Goal: Use online tool/utility: Utilize a website feature to perform a specific function

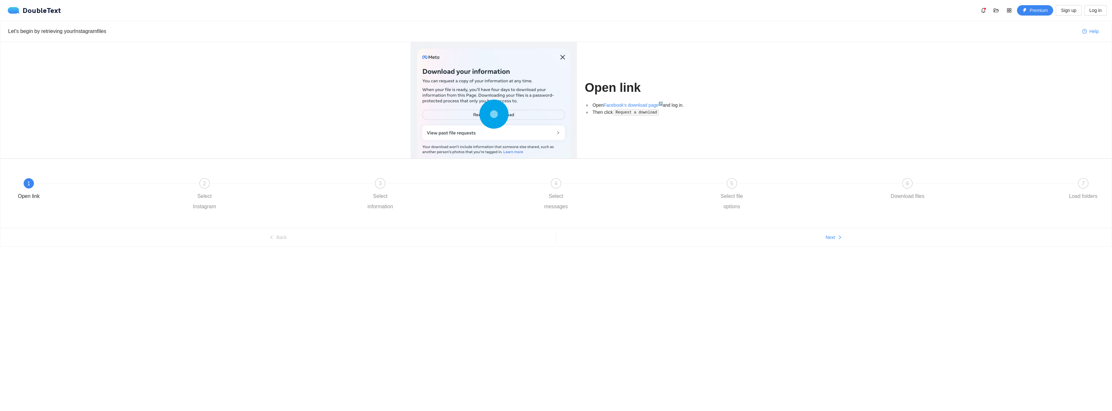
click at [493, 115] on circle at bounding box center [493, 113] width 9 height 9
click at [211, 196] on div "Select Instagram" at bounding box center [205, 201] width 38 height 21
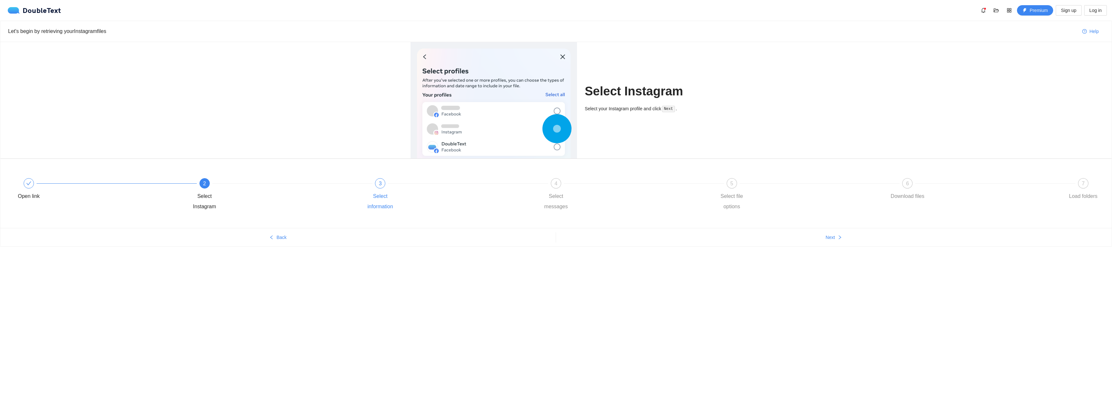
click at [388, 181] on div "3 Select information" at bounding box center [449, 195] width 176 height 34
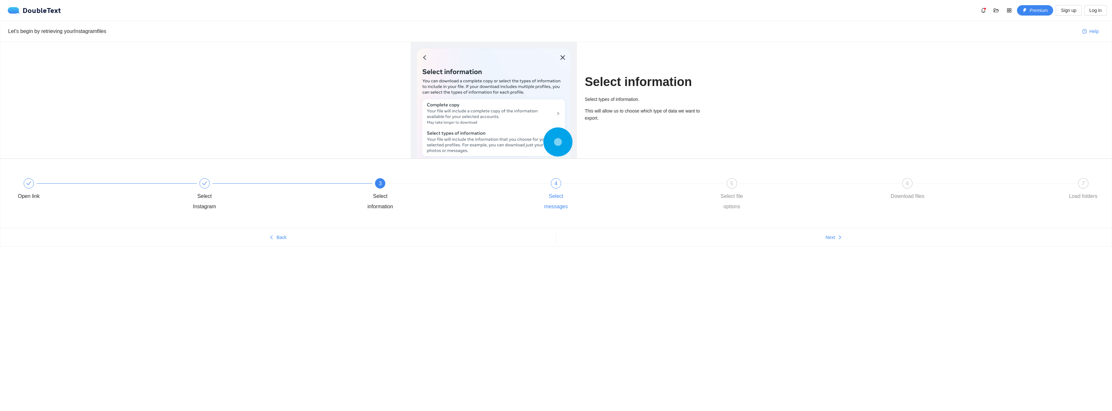
click at [563, 186] on div "4 Select messages" at bounding box center [625, 195] width 176 height 34
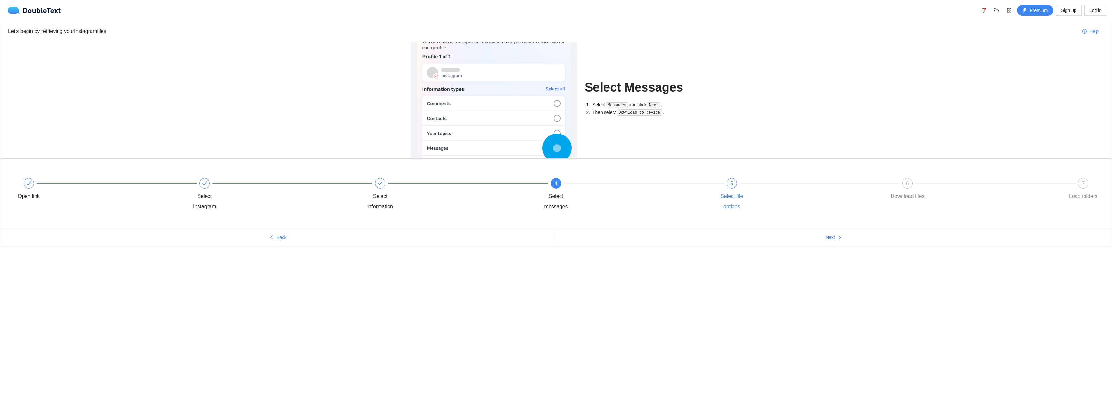
click at [738, 189] on div "5 Select file options" at bounding box center [801, 195] width 176 height 34
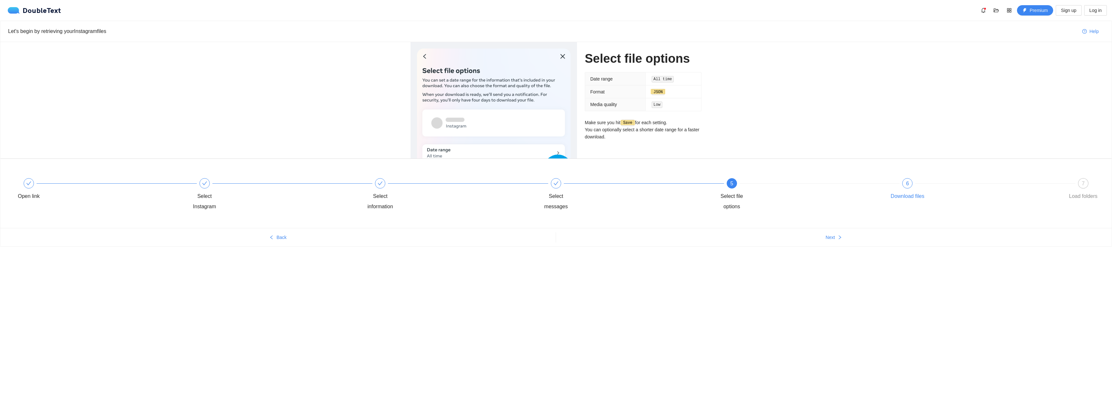
click at [918, 199] on div "Download files" at bounding box center [908, 196] width 34 height 10
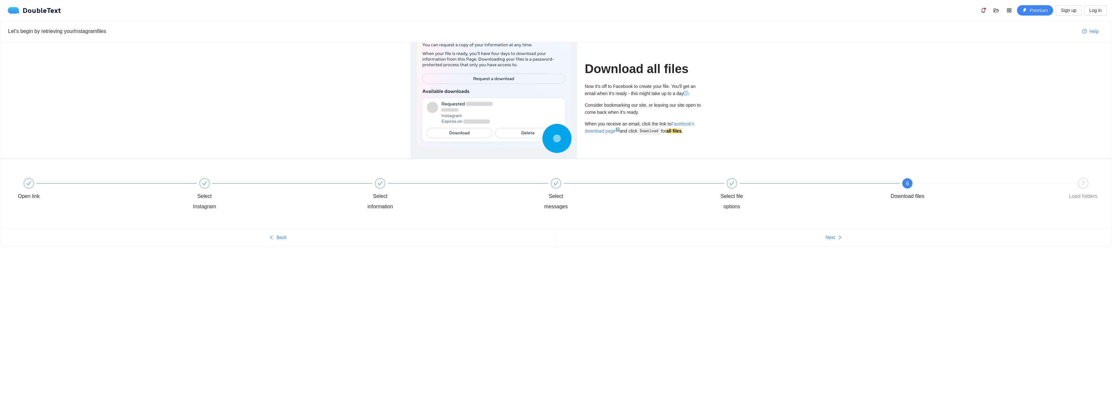
click at [1096, 177] on div "Open link Select Instagram Select information Select messages Select file optio…" at bounding box center [556, 195] width 1092 height 47
click at [1090, 182] on div "7 Load folders" at bounding box center [1084, 189] width 38 height 23
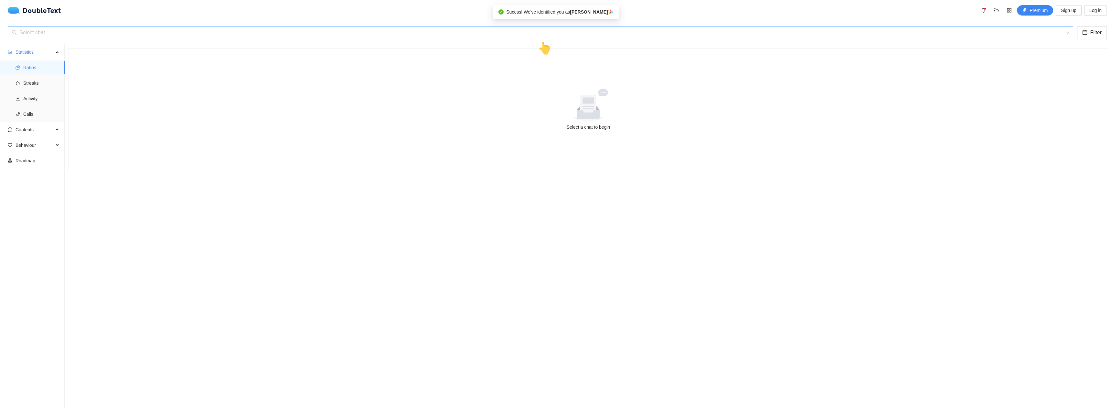
click at [535, 32] on input "search" at bounding box center [538, 33] width 1053 height 12
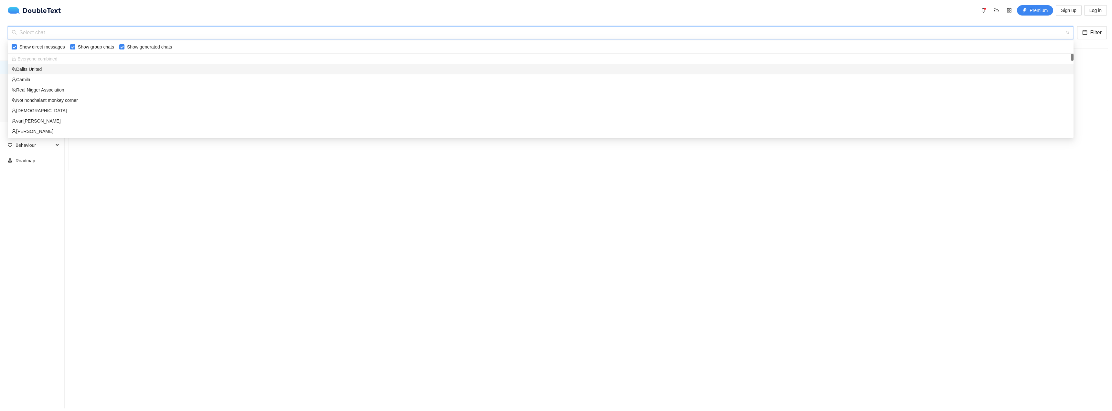
click at [33, 69] on div "Dalits United" at bounding box center [541, 69] width 1058 height 7
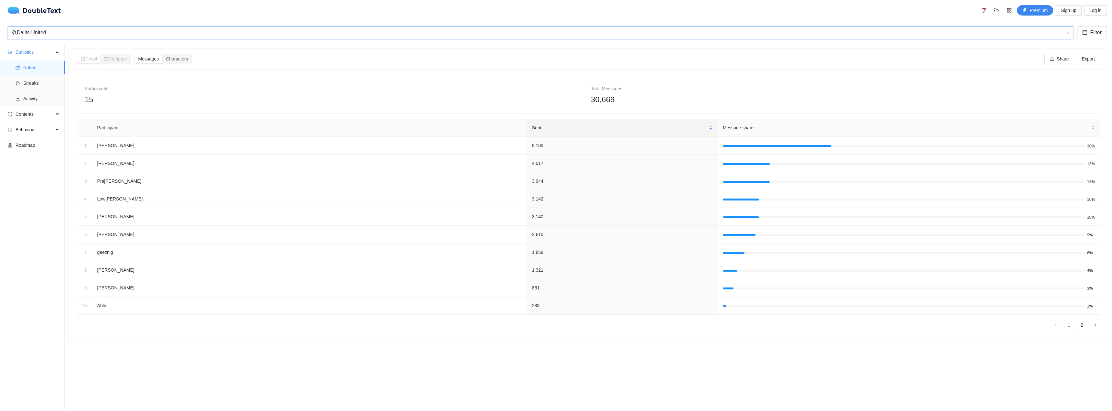
click at [65, 36] on div "Dalits United" at bounding box center [538, 33] width 1052 height 12
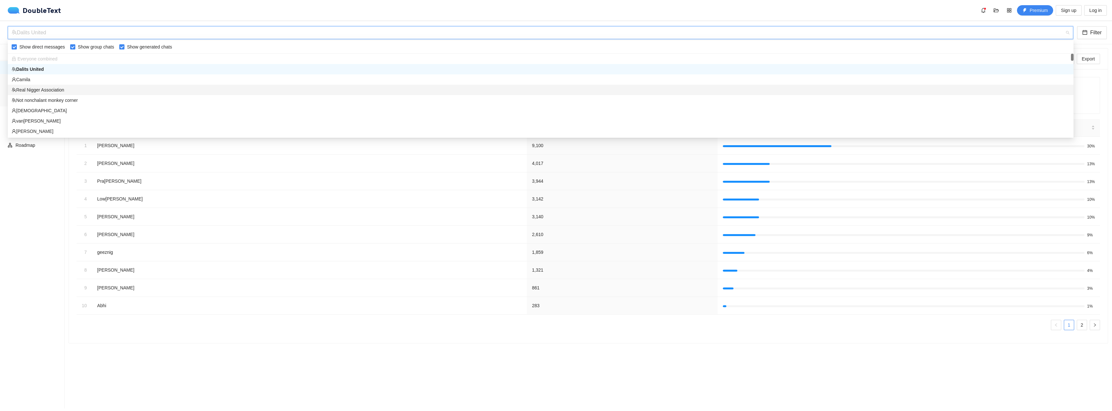
click at [27, 91] on div "Real Nigger Association" at bounding box center [541, 89] width 1058 height 7
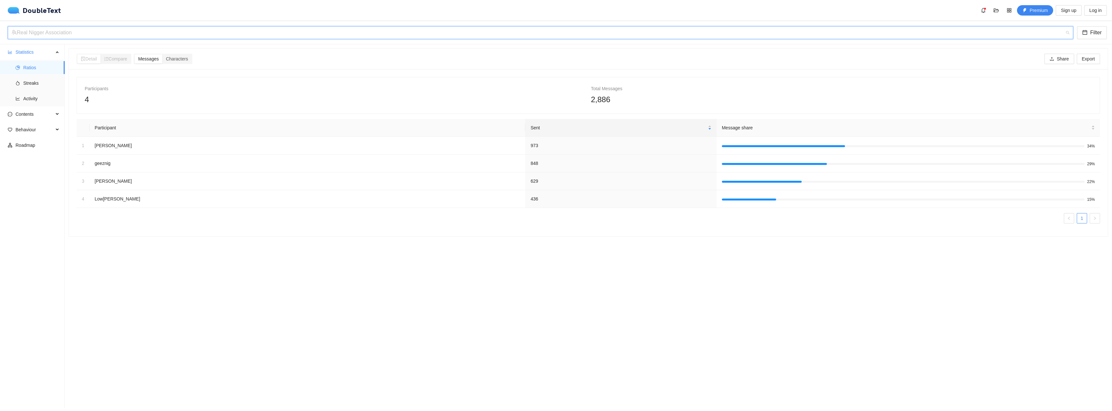
click at [258, 38] on div "Real Nigger Association" at bounding box center [538, 33] width 1052 height 12
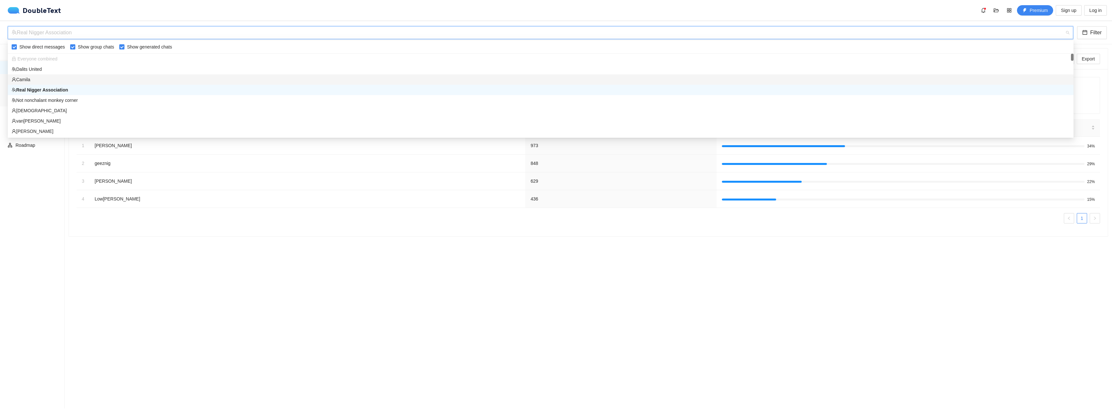
click at [28, 78] on div "Camila" at bounding box center [541, 79] width 1058 height 7
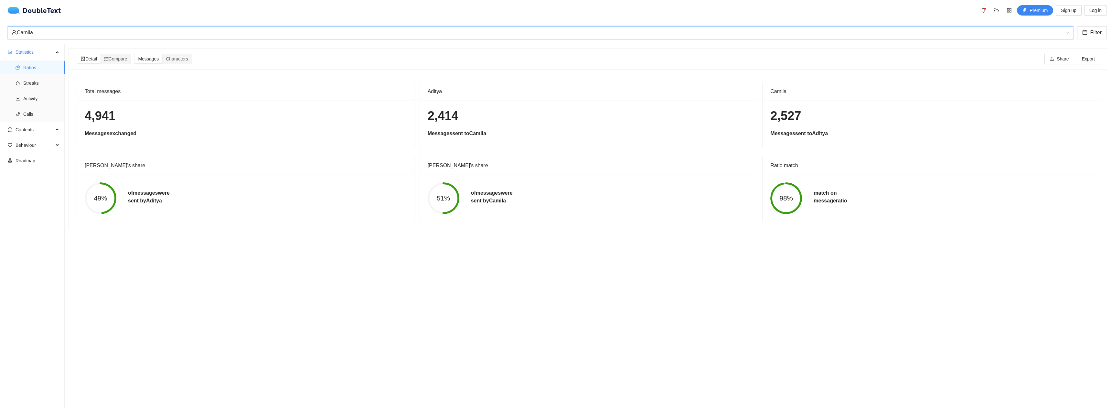
click at [44, 36] on div "Camila" at bounding box center [538, 33] width 1052 height 12
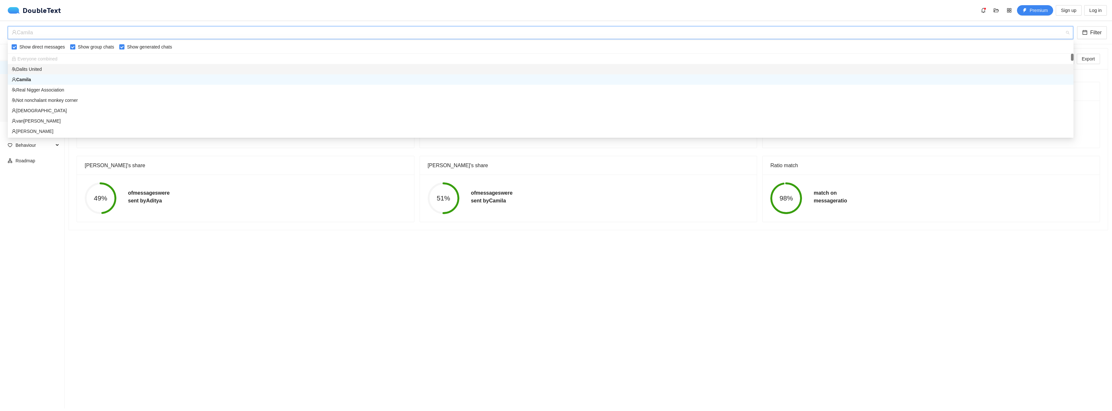
click at [31, 69] on div "Dalits United" at bounding box center [541, 69] width 1058 height 7
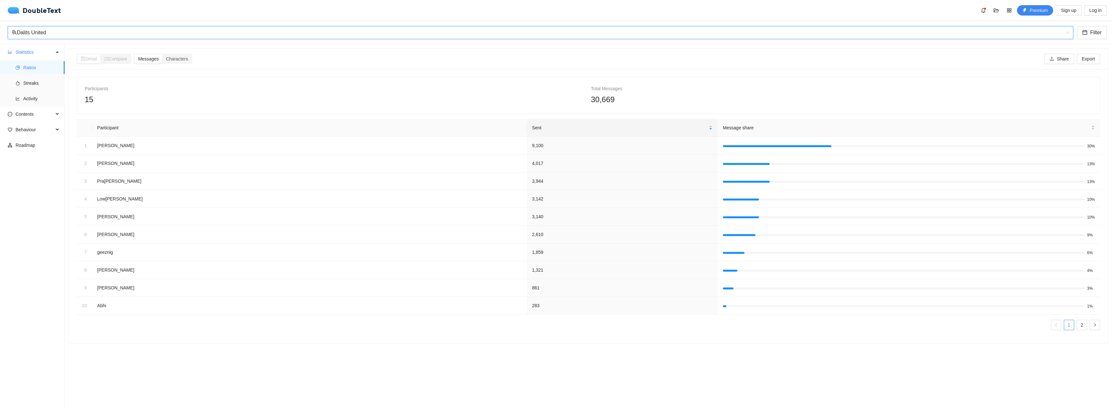
click at [65, 36] on div "Dalits United" at bounding box center [538, 33] width 1052 height 12
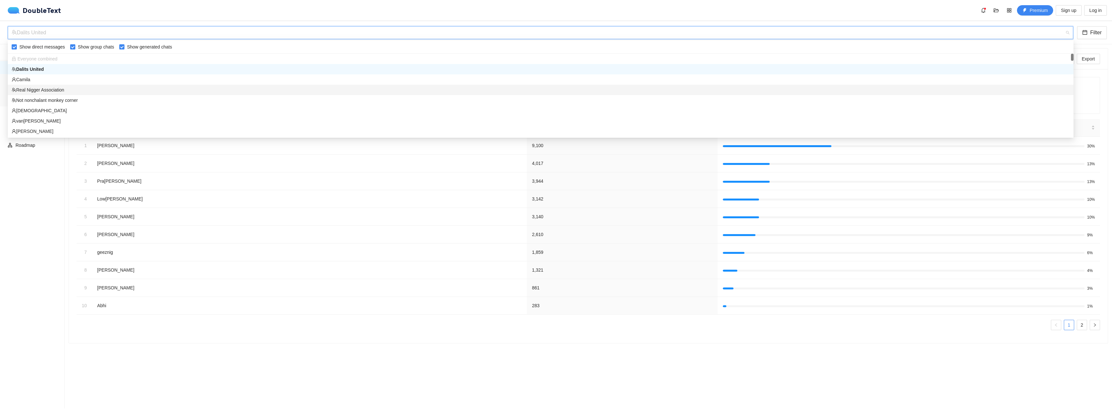
click at [49, 91] on div "Real Nigger Association" at bounding box center [541, 89] width 1058 height 7
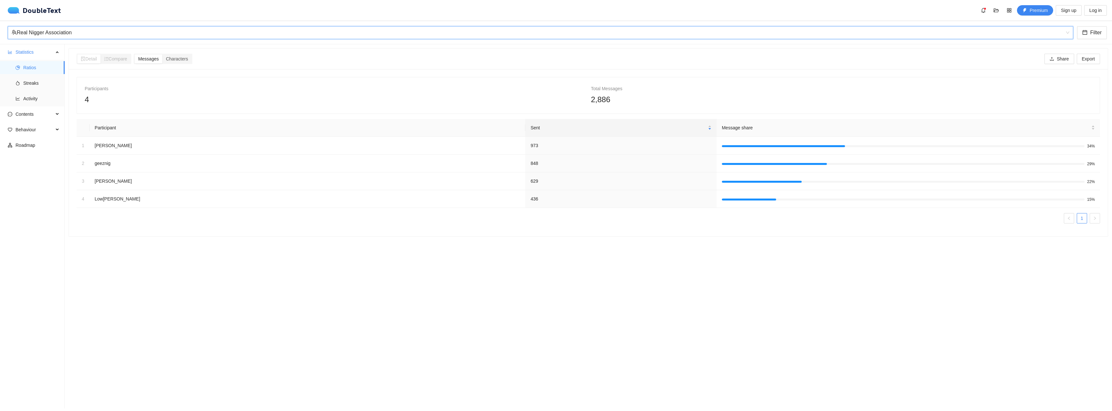
click at [136, 38] on div "Real Nigger Association" at bounding box center [538, 33] width 1052 height 12
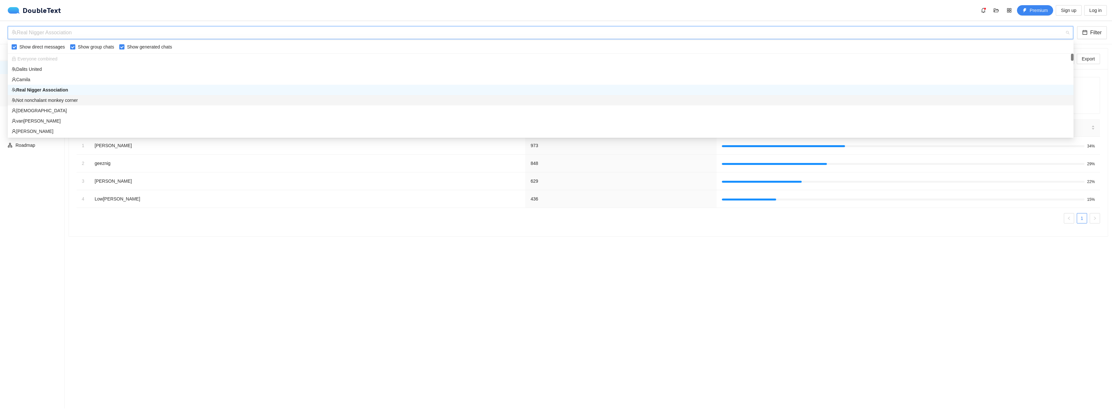
click at [60, 100] on div "Not nonchalant monkey corner" at bounding box center [541, 100] width 1058 height 7
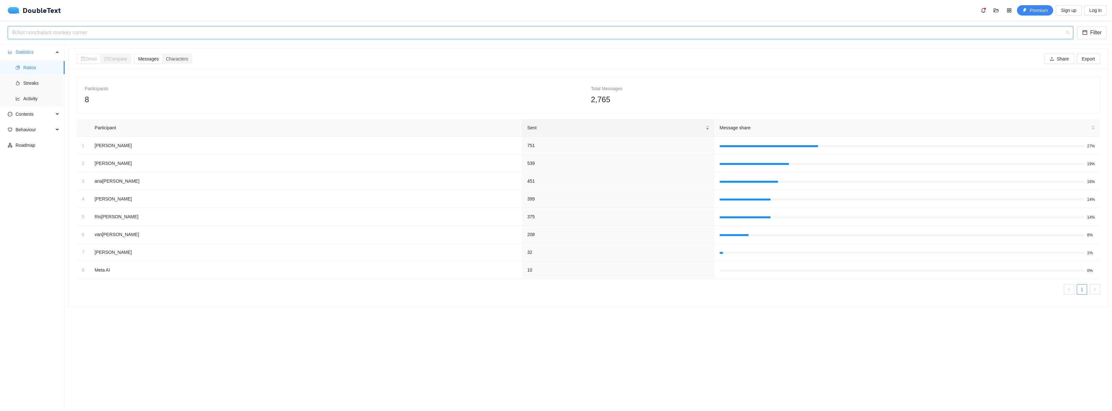
click at [109, 34] on div "Not nonchalant monkey corner" at bounding box center [538, 33] width 1052 height 12
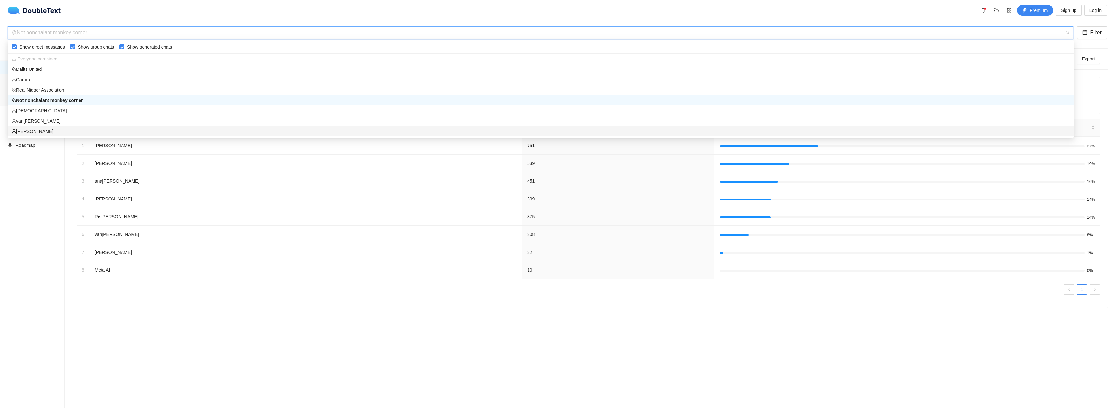
click at [22, 130] on div "[PERSON_NAME]" at bounding box center [541, 131] width 1058 height 7
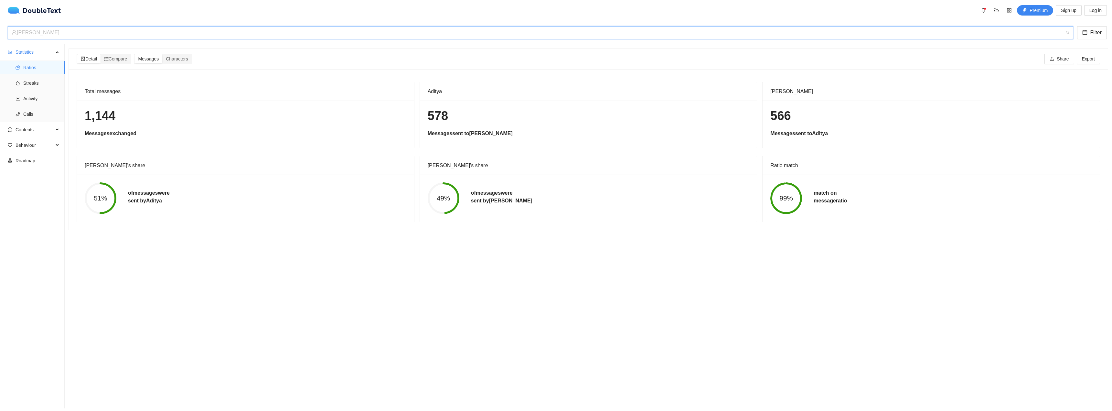
click at [185, 34] on div "[PERSON_NAME]" at bounding box center [538, 33] width 1052 height 12
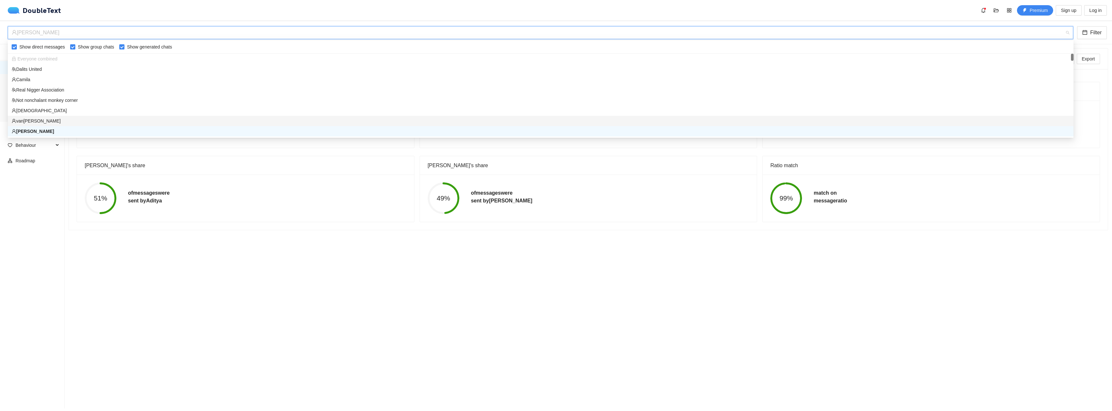
click at [22, 120] on div "van[PERSON_NAME]" at bounding box center [541, 120] width 1058 height 7
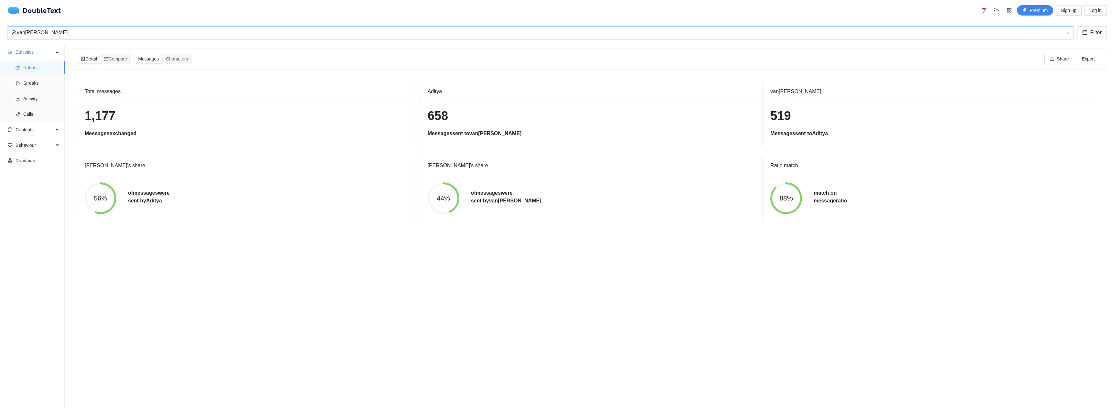
click at [386, 36] on div "van[PERSON_NAME]" at bounding box center [538, 33] width 1052 height 12
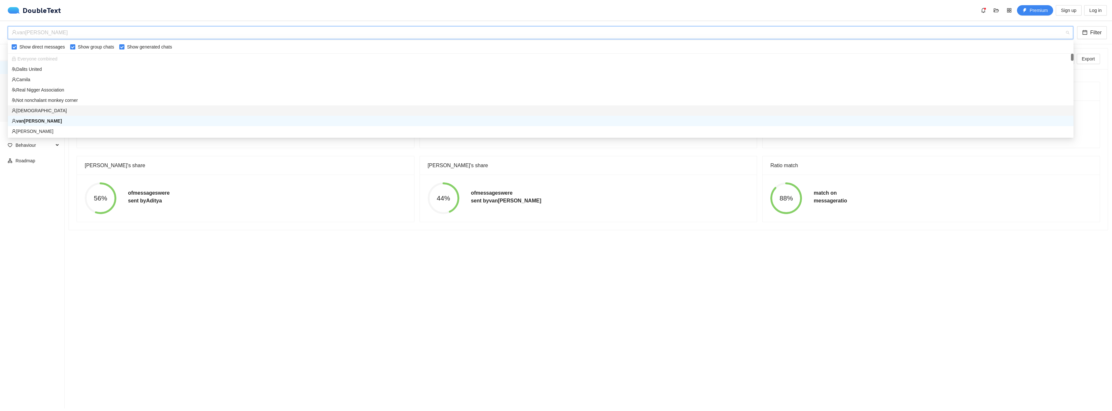
click at [32, 108] on div "[DEMOGRAPHIC_DATA]" at bounding box center [541, 110] width 1058 height 7
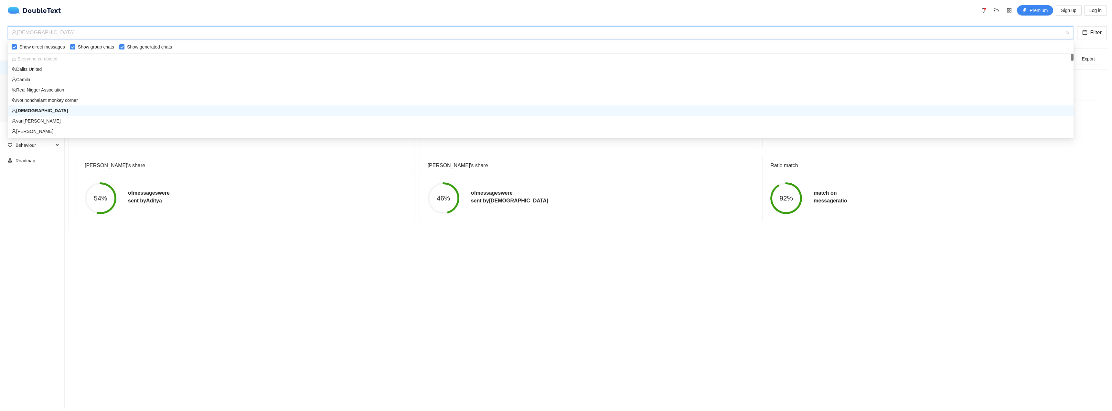
click at [440, 33] on div "[DEMOGRAPHIC_DATA]" at bounding box center [538, 33] width 1052 height 12
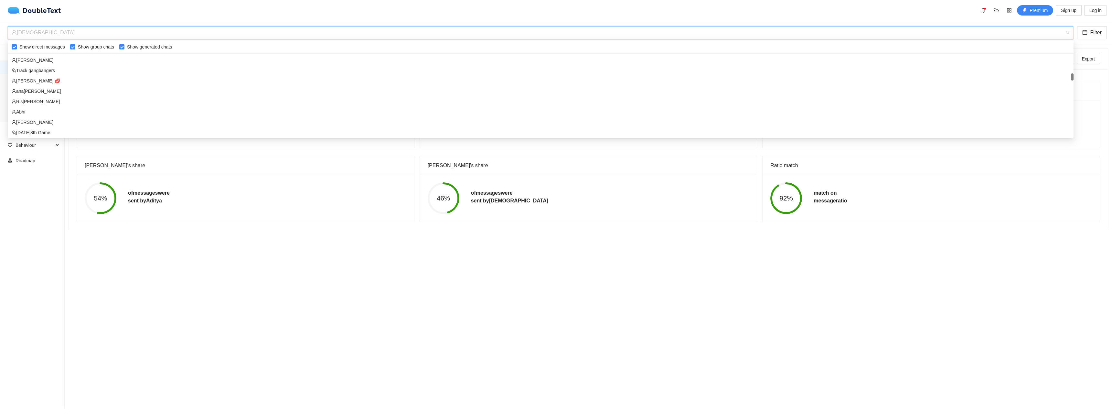
scroll to position [226, 0]
click at [35, 81] on div "[PERSON_NAME] 💋" at bounding box center [541, 80] width 1058 height 7
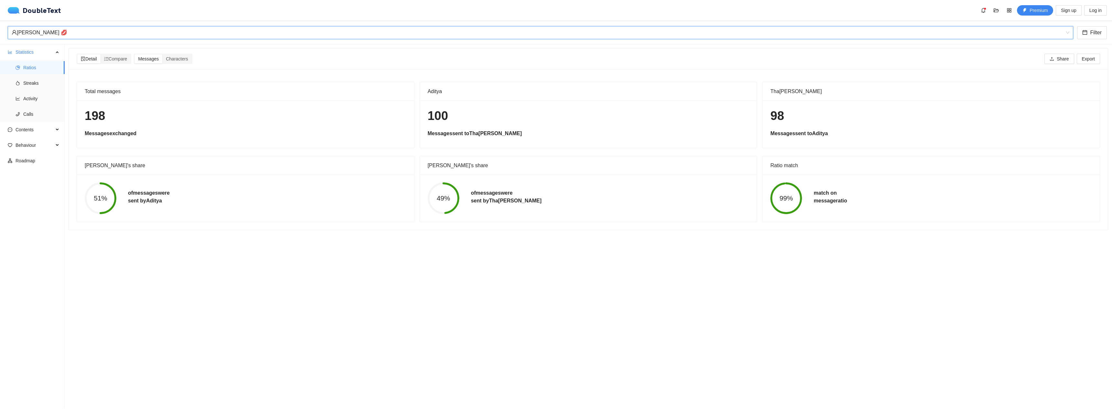
click at [89, 28] on div "[PERSON_NAME] 💋" at bounding box center [538, 33] width 1052 height 12
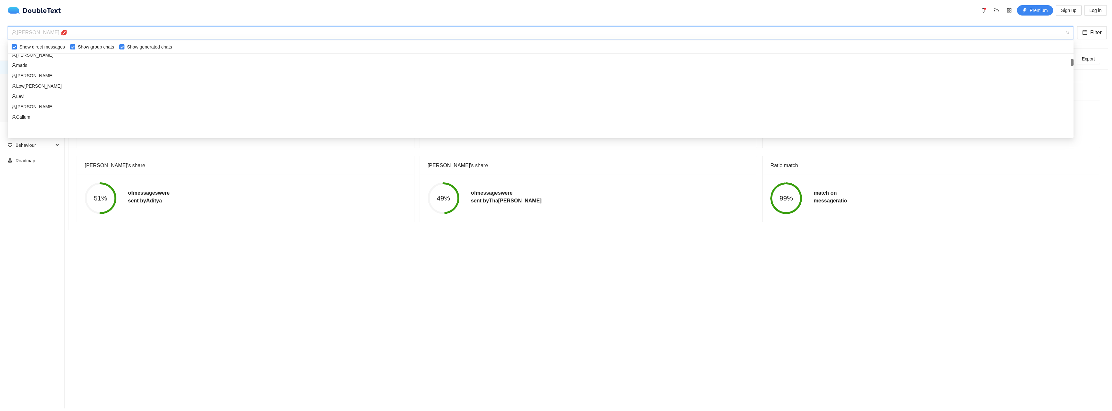
scroll to position [0, 0]
click at [28, 70] on div "Dalits United" at bounding box center [541, 69] width 1058 height 7
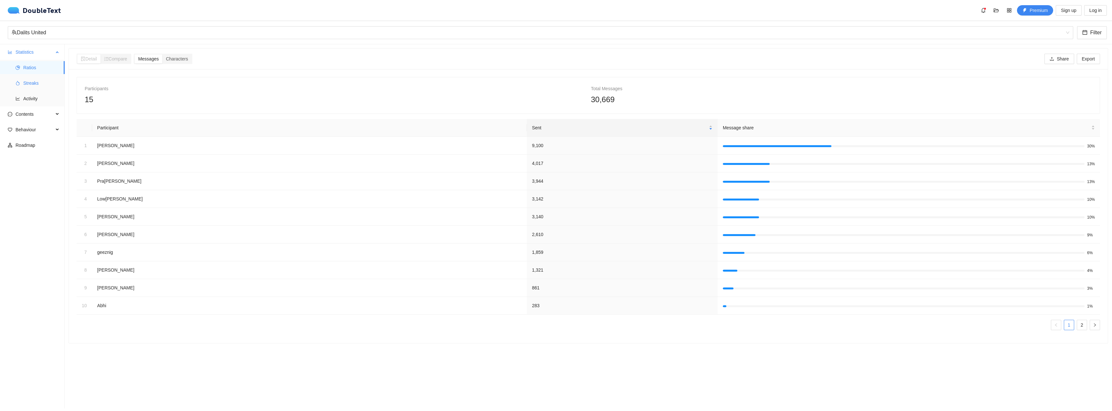
click at [30, 79] on span "Streaks" at bounding box center [41, 83] width 36 height 13
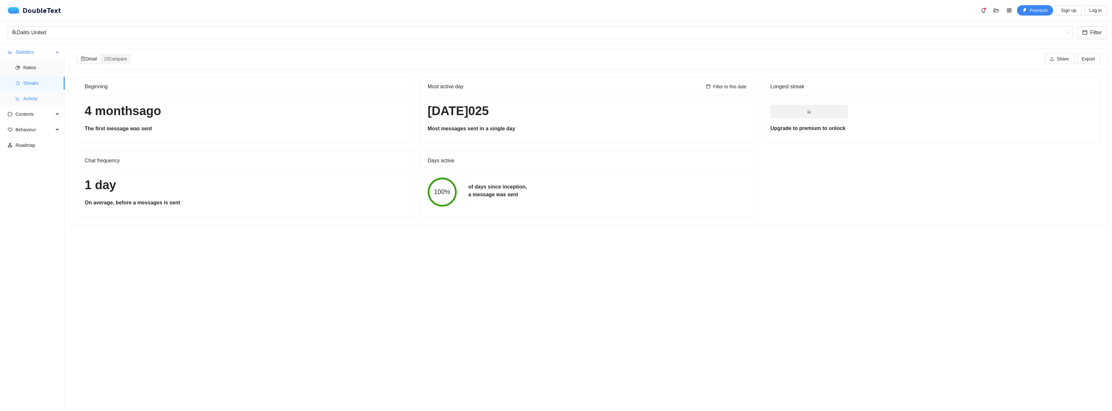
click at [38, 95] on span "Activity" at bounding box center [41, 98] width 36 height 13
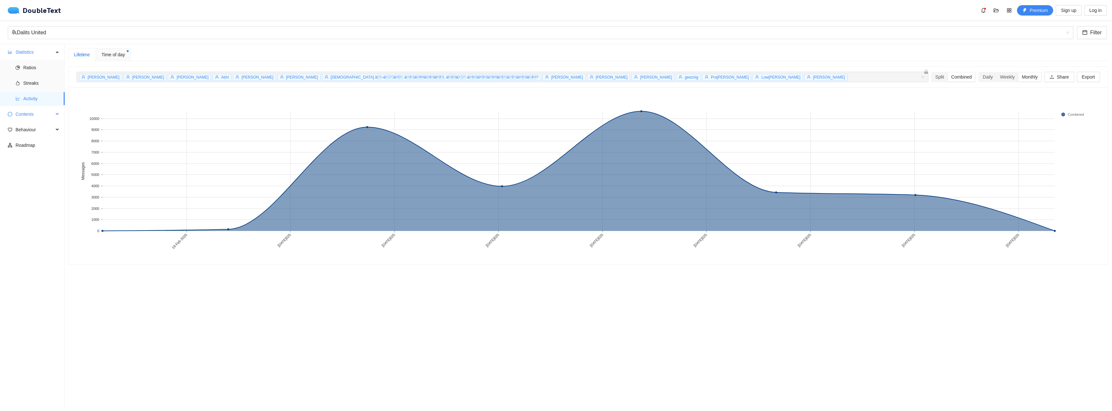
click at [54, 117] on div "Contents" at bounding box center [32, 114] width 65 height 13
click at [38, 130] on span "Word Cloud" at bounding box center [41, 129] width 36 height 13
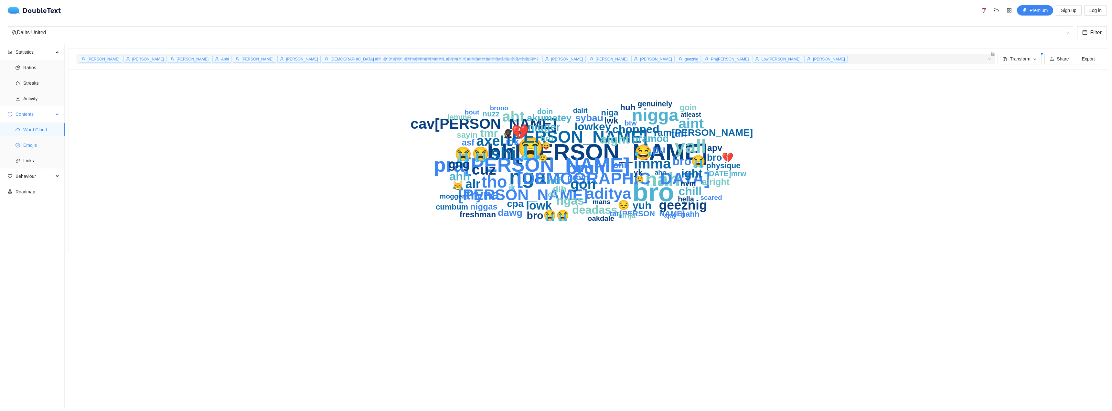
click at [8, 151] on li "Emojis" at bounding box center [32, 145] width 65 height 13
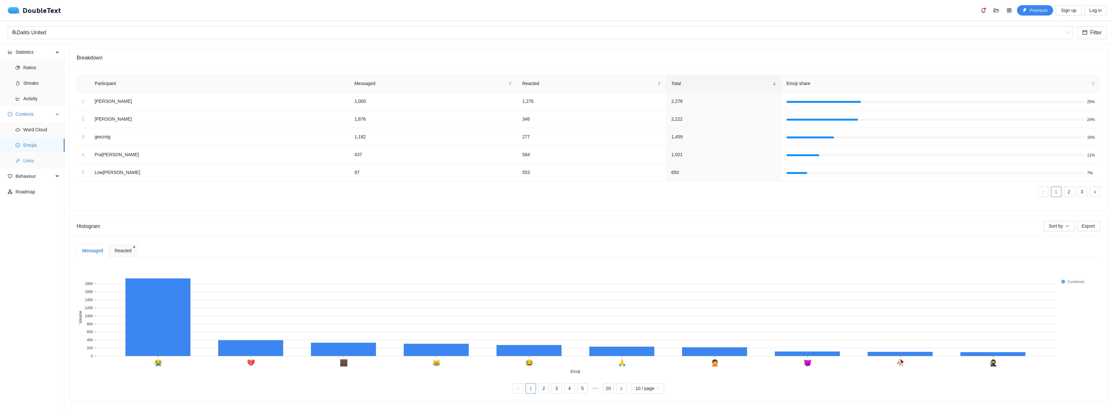
click at [24, 161] on span "Links" at bounding box center [41, 160] width 36 height 13
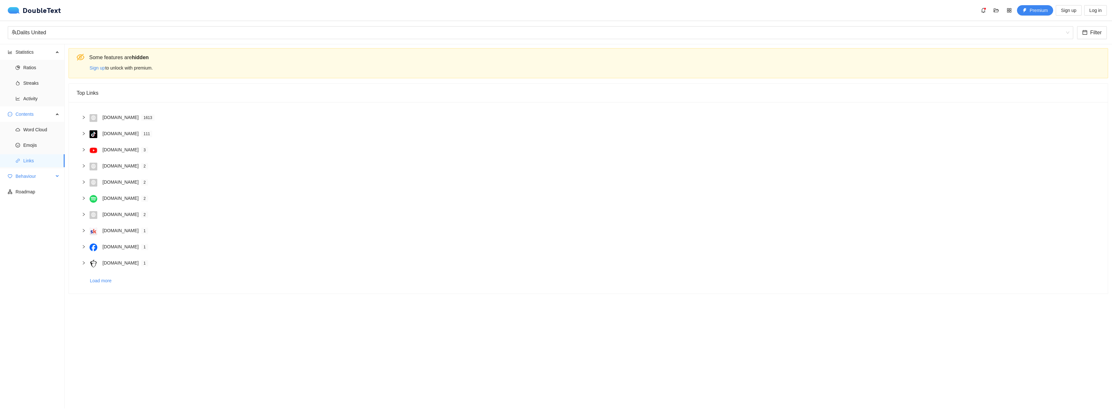
click at [23, 178] on span "Behaviour" at bounding box center [35, 176] width 38 height 13
click at [17, 200] on ul "Statistics Ratios Streaks Activity Contents Word Cloud Emojis Links Behaviour I…" at bounding box center [32, 226] width 65 height 364
click at [23, 191] on li "Interactions" at bounding box center [32, 191] width 65 height 13
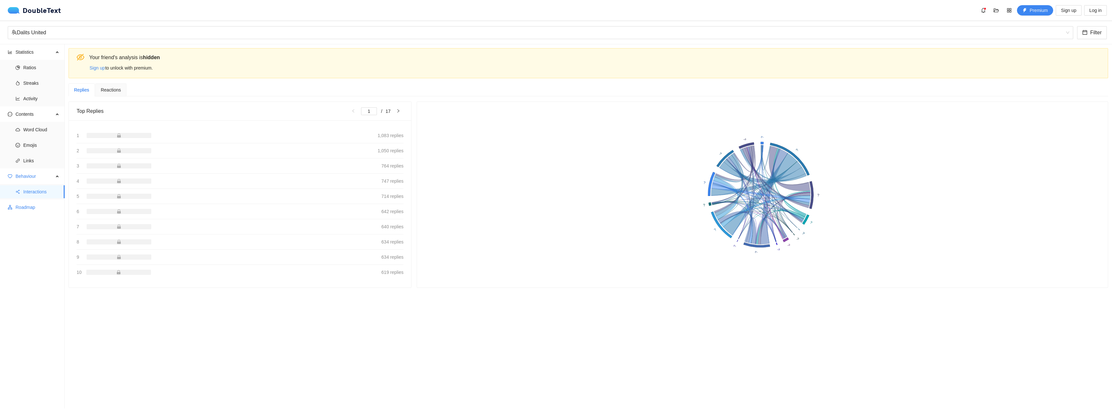
click at [26, 203] on span "Roadmap" at bounding box center [38, 207] width 44 height 13
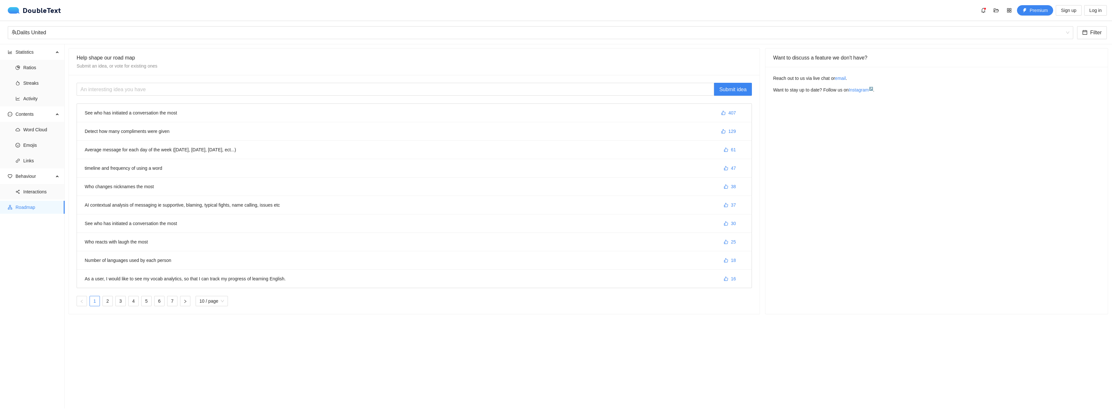
click at [170, 111] on li "See who has initiated a conversation the most 407" at bounding box center [414, 113] width 675 height 18
click at [120, 114] on li "See who has initiated a conversation the most 407" at bounding box center [414, 113] width 675 height 18
click at [728, 110] on span "407" at bounding box center [731, 112] width 7 height 7
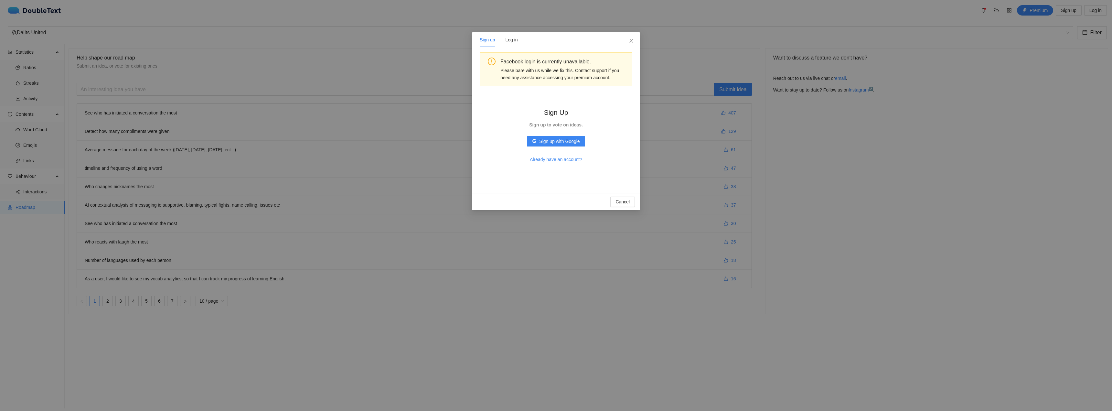
click at [392, 143] on div "Sign up Log in Facebook login is currently unavailable. Please bare with us whi…" at bounding box center [556, 205] width 1112 height 411
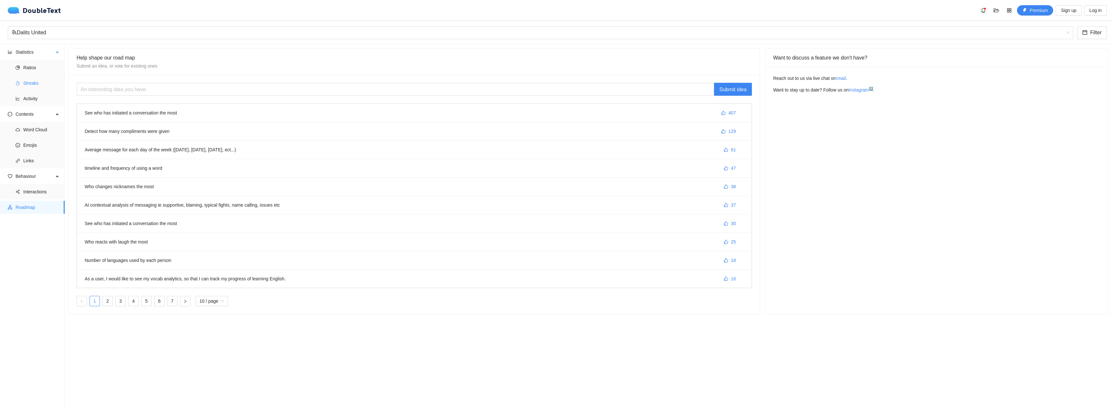
click at [26, 82] on span "Streaks" at bounding box center [41, 83] width 36 height 13
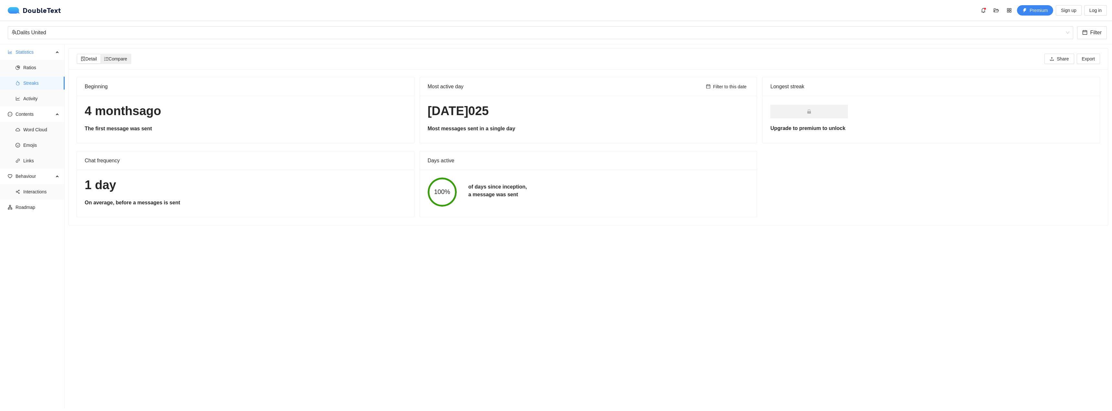
click at [109, 59] on icon "ordered-list" at bounding box center [106, 59] width 5 height 5
click at [101, 54] on input "Compare" at bounding box center [101, 54] width 0 height 0
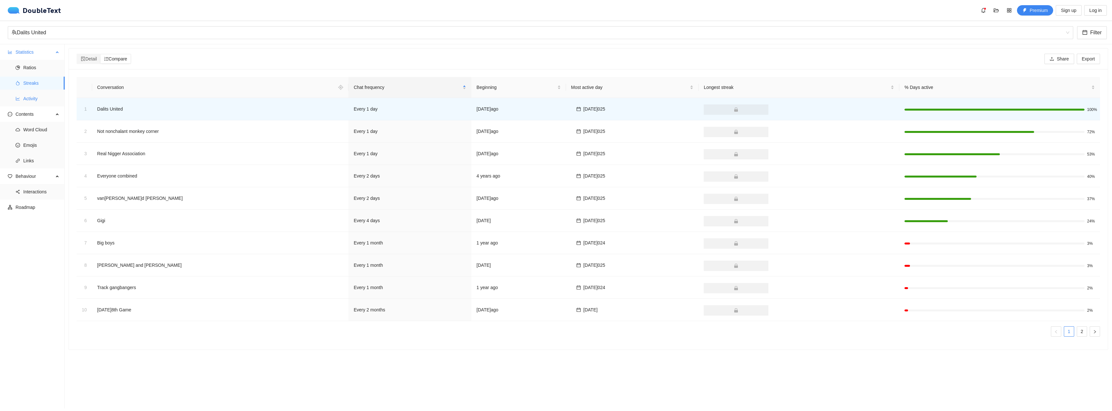
click at [24, 94] on span "Activity" at bounding box center [41, 98] width 36 height 13
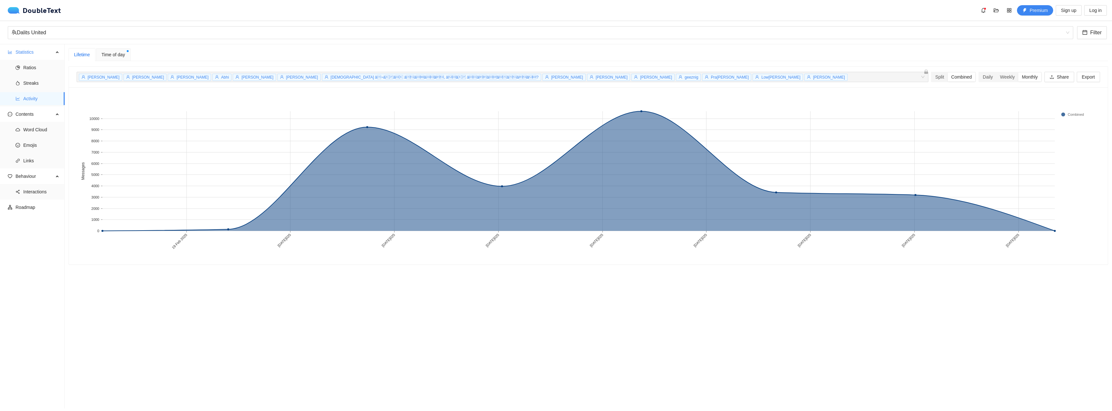
click at [113, 50] on div "Time of day" at bounding box center [113, 54] width 35 height 13
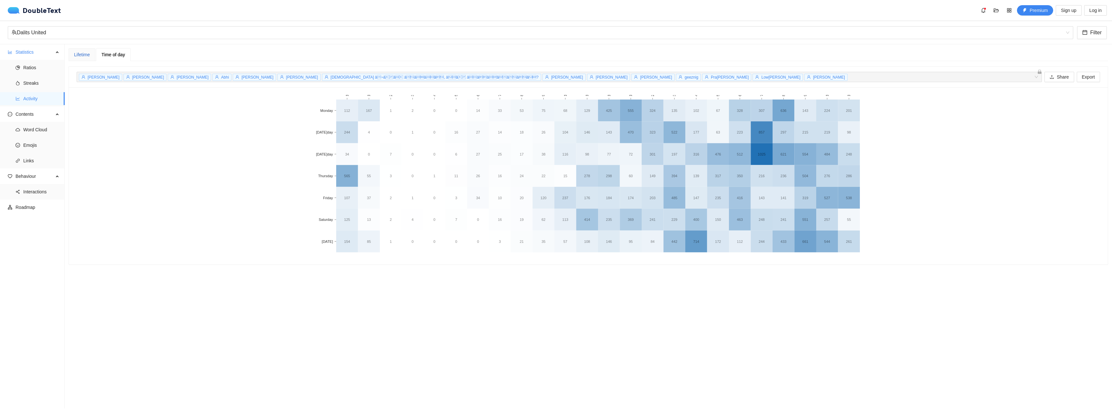
click at [80, 54] on div "Lifetime" at bounding box center [82, 54] width 16 height 7
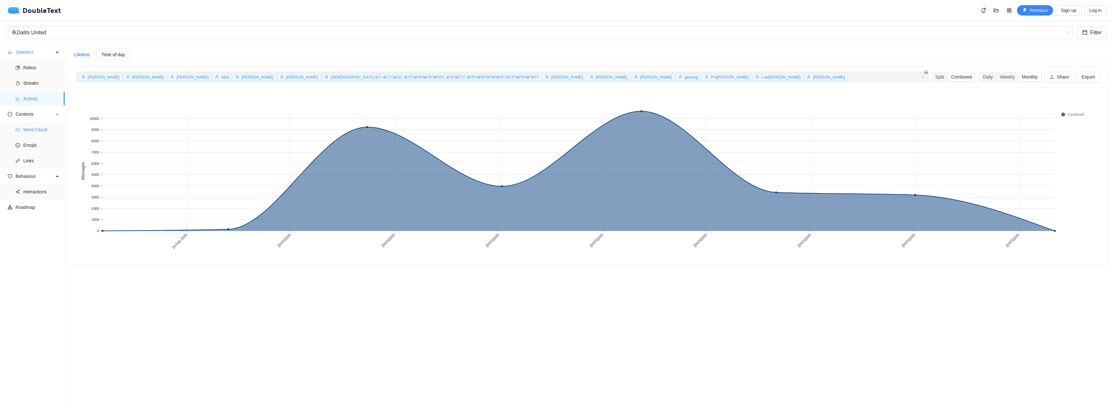
click at [43, 132] on span "Word Cloud" at bounding box center [41, 129] width 36 height 13
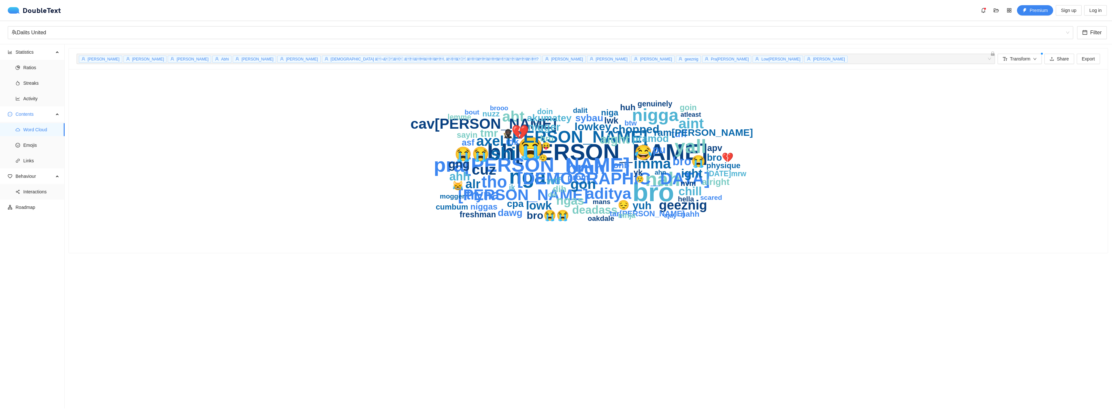
click at [242, 60] on span "[PERSON_NAME]" at bounding box center [258, 59] width 32 height 5
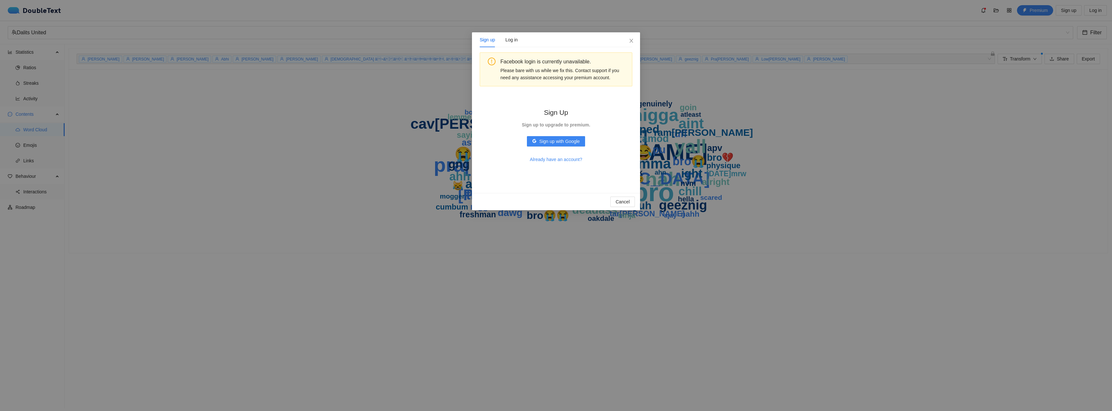
click at [410, 107] on div "Sign up Log in Facebook login is currently unavailable. Please bare with us whi…" at bounding box center [556, 205] width 1112 height 411
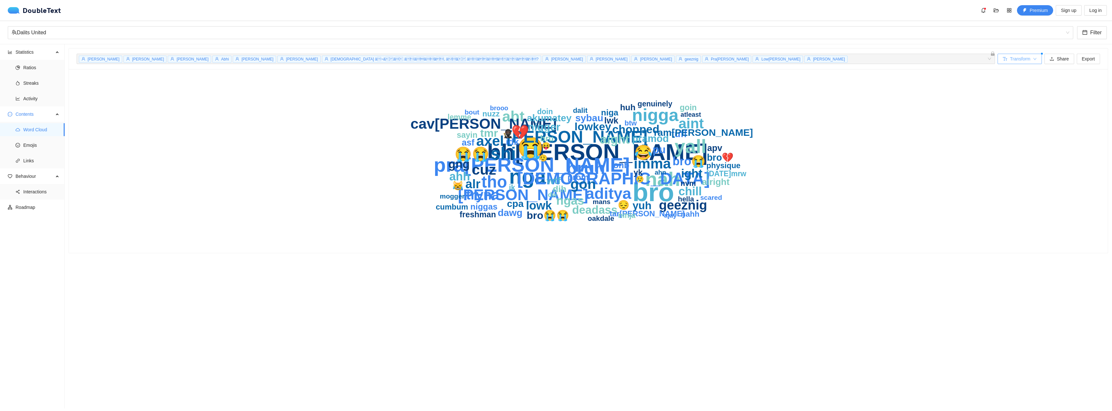
click at [1034, 59] on button "Transform" at bounding box center [1020, 59] width 44 height 10
click at [1023, 84] on span "Remove casing" at bounding box center [1014, 82] width 31 height 7
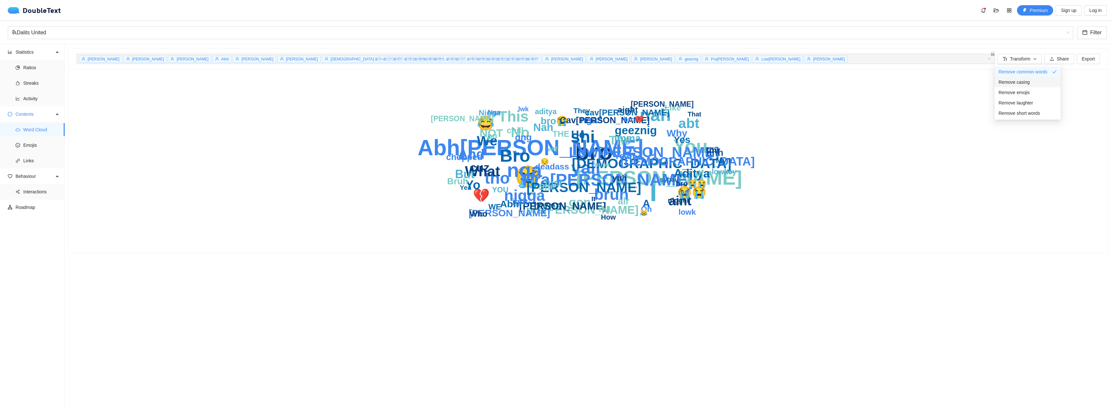
click at [1023, 84] on span "Remove casing" at bounding box center [1014, 82] width 31 height 7
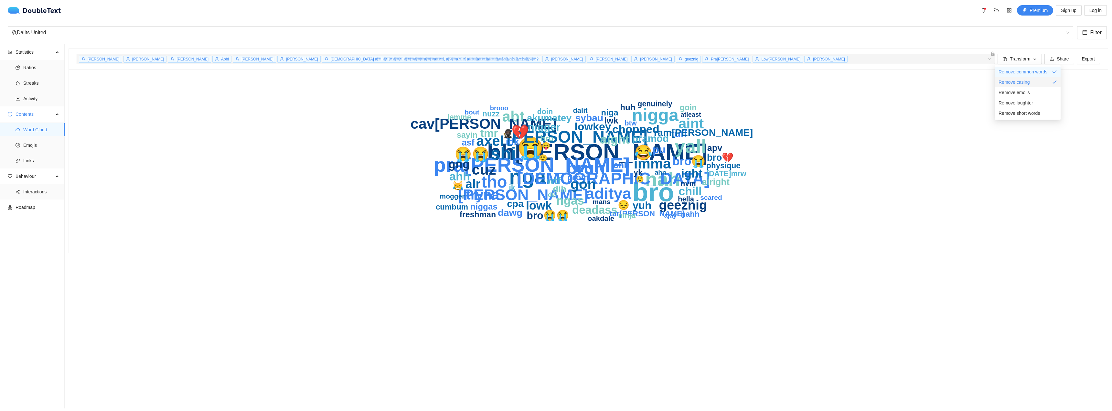
click at [1012, 81] on span "Remove casing" at bounding box center [1014, 82] width 31 height 7
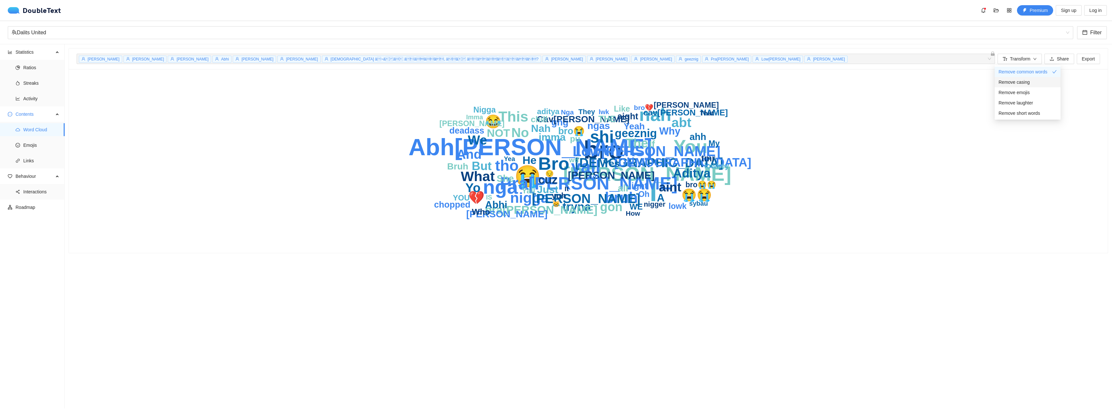
click at [1012, 81] on span "Remove casing" at bounding box center [1014, 82] width 31 height 7
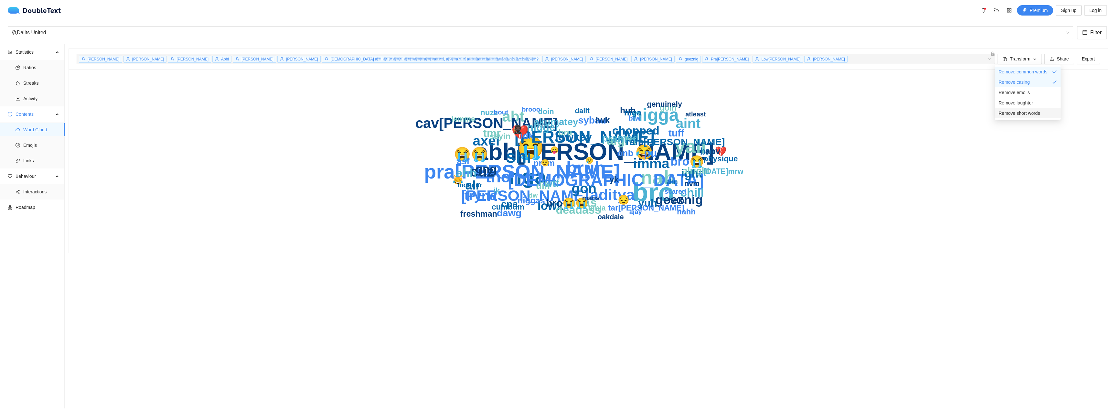
click at [1018, 112] on span "Remove short words" at bounding box center [1019, 113] width 41 height 7
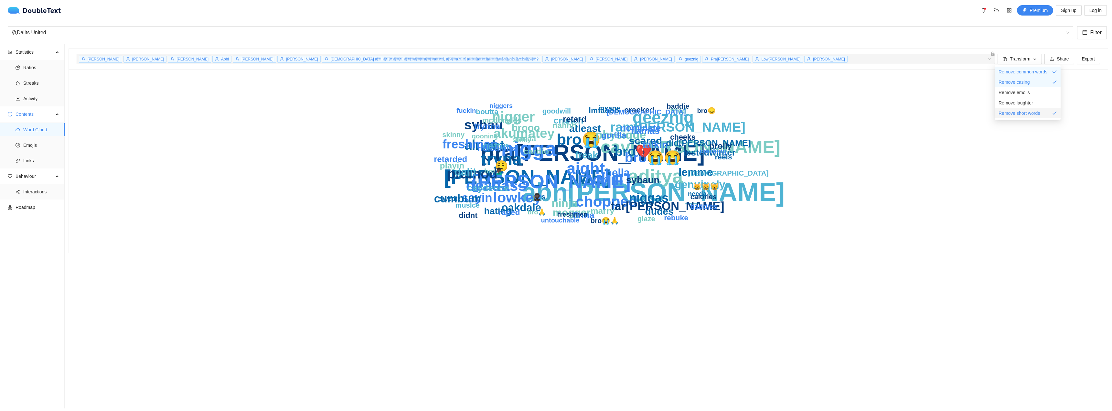
click at [1015, 109] on li "Remove short words" at bounding box center [1028, 113] width 66 height 10
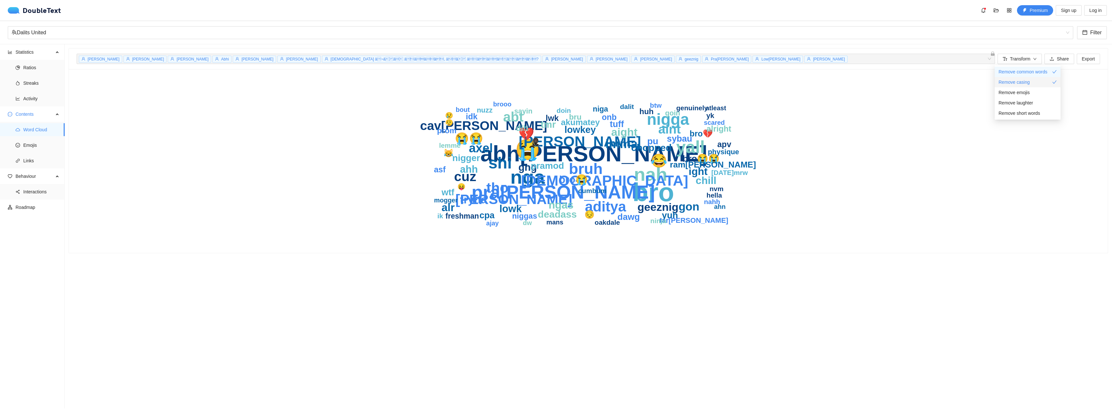
click at [1015, 85] on span "Remove casing" at bounding box center [1014, 82] width 31 height 7
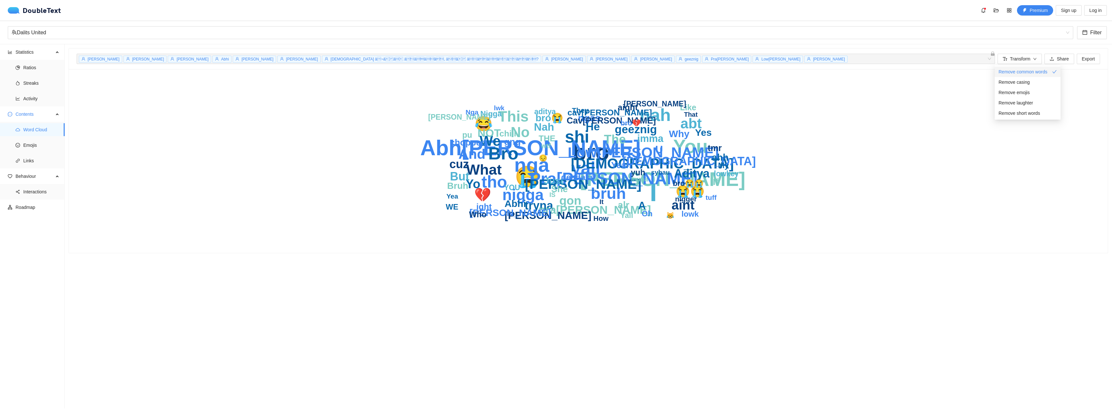
click at [1016, 73] on span "Remove common words" at bounding box center [1023, 71] width 49 height 7
